Goal: Task Accomplishment & Management: Manage account settings

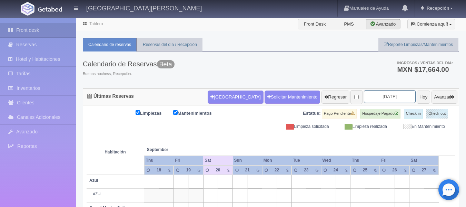
click at [395, 96] on input "[DATE]" at bounding box center [390, 96] width 52 height 13
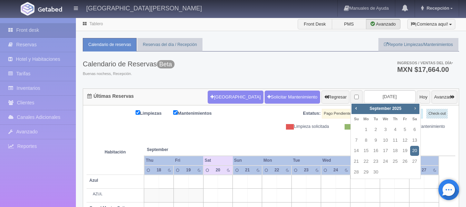
click at [416, 109] on span "Next" at bounding box center [415, 108] width 6 height 6
click at [414, 139] on link "11" at bounding box center [414, 140] width 9 height 10
type input "[DATE]"
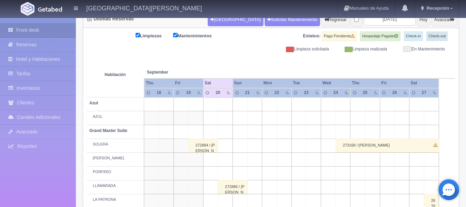
scroll to position [103, 0]
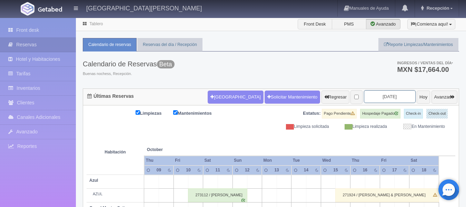
click at [393, 98] on input "[DATE]" at bounding box center [390, 96] width 52 height 13
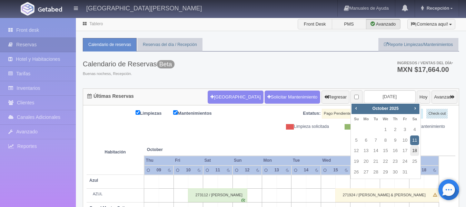
click at [414, 149] on link "18" at bounding box center [414, 151] width 9 height 10
type input "2025-10-18"
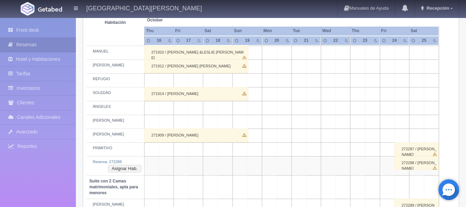
scroll to position [379, 0]
